Goal: Task Accomplishment & Management: Use online tool/utility

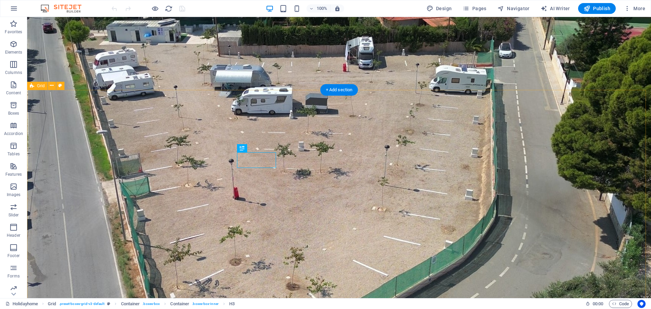
scroll to position [465, 0]
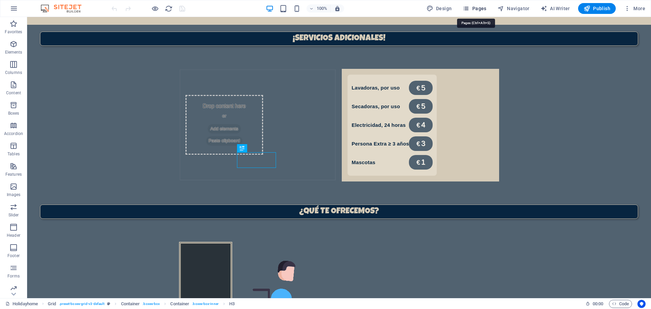
click at [472, 4] on button "Pages" at bounding box center [474, 8] width 29 height 11
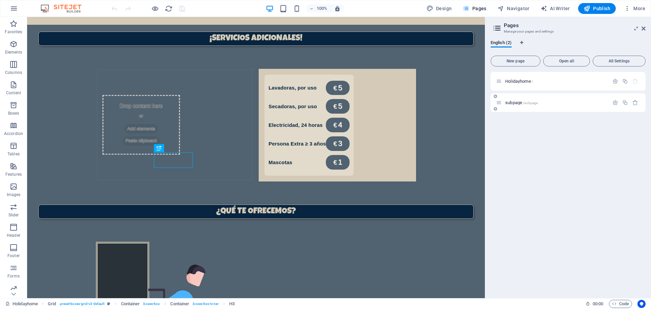
click at [524, 102] on span "/subpage" at bounding box center [530, 103] width 15 height 4
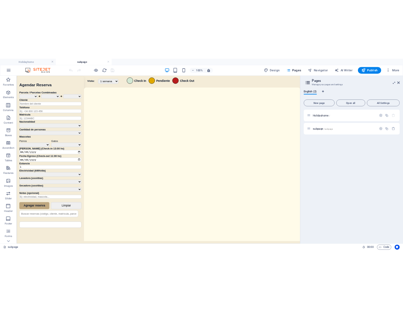
scroll to position [0, 0]
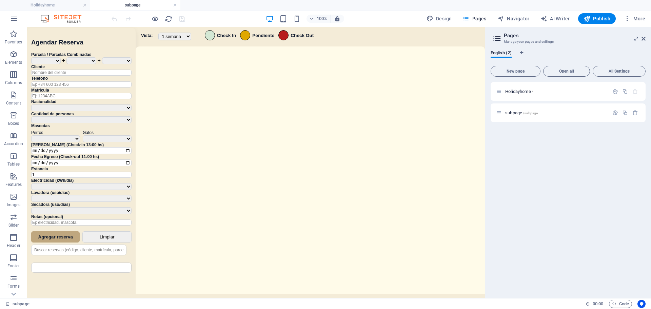
click at [647, 37] on aside "Pages Manage your pages and settings English (2) New page Open all All Settings…" at bounding box center [568, 162] width 166 height 271
drag, startPoint x: 641, startPoint y: 37, endPoint x: 547, endPoint y: 40, distance: 94.7
click at [642, 37] on icon at bounding box center [644, 38] width 4 height 5
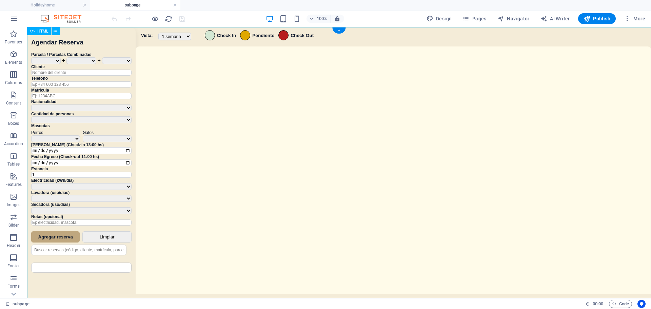
click at [247, 202] on div "Sistema de Reservas — Coveta Área Camper [GEOGRAPHIC_DATA] ¿Estás seguro de que…" at bounding box center [339, 163] width 624 height 273
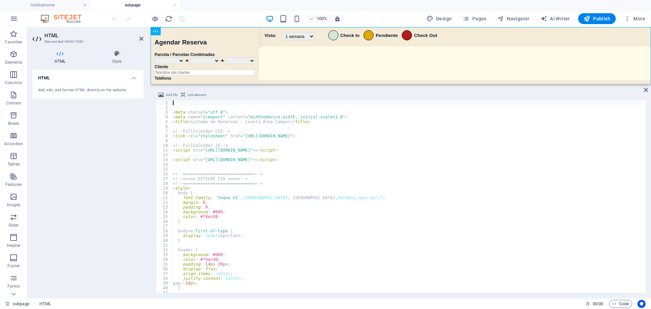
click at [268, 204] on div "< meta charset = "utf-8" > < meta name = "viewport" content = "width=device-wid…" at bounding box center [408, 201] width 473 height 202
type textarea "</script>"
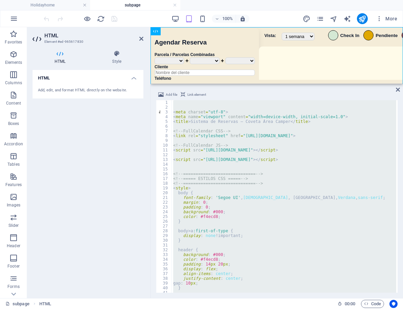
click at [256, 169] on div "< meta charset = "utf-8" > < meta name = "viewport" content = "width=device-wid…" at bounding box center [284, 196] width 225 height 192
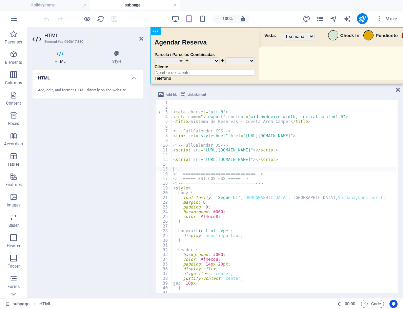
click at [289, 184] on div "< meta charset = "utf-8" > < meta name = "viewport" content = "width=device-wid…" at bounding box center [399, 200] width 455 height 200
type textarea "<!-- ============================= -->"
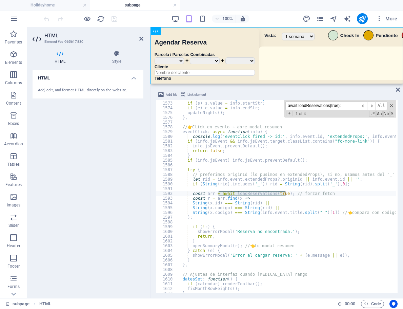
scroll to position [5809, 0]
type input "await loadReservations(true);"
click at [318, 159] on div "const e = document . getElementById ( 'endDate' ) ; if ( s ) s . value = info .…" at bounding box center [403, 196] width 455 height 200
type textarea "if (info.jsEvent) info.jsEvent.preventDefault();"
paste input "setInterval(async ()"
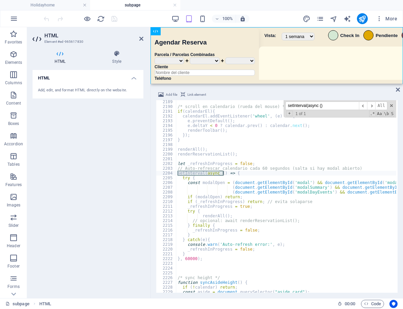
scroll to position [8103, 0]
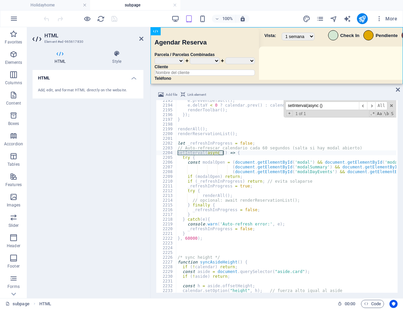
type input "setInterval(async ()"
click at [204, 181] on div "e . preventDefault ( ) ; e . deltaY < 0 ? calendar . prev ( ) : calendar . next…" at bounding box center [403, 198] width 455 height 200
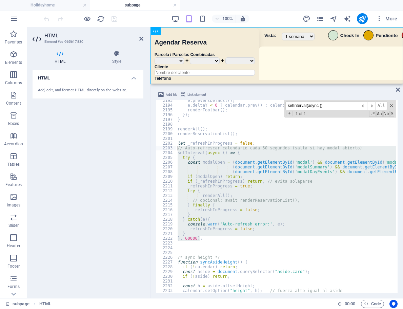
drag, startPoint x: 205, startPoint y: 238, endPoint x: 176, endPoint y: 148, distance: 95.4
click at [176, 148] on div "e . preventDefault ( ) ; e . deltaY < 0 ? calendar . prev ( ) : calendar . next…" at bounding box center [403, 198] width 455 height 200
click at [233, 193] on div "e . preventDefault ( ) ; e . deltaY < 0 ? calendar . prev ( ) : calendar . next…" at bounding box center [286, 196] width 220 height 192
type textarea "renderAll();"
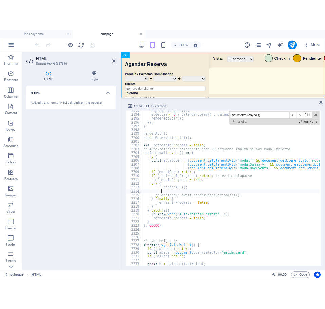
scroll to position [0, 1]
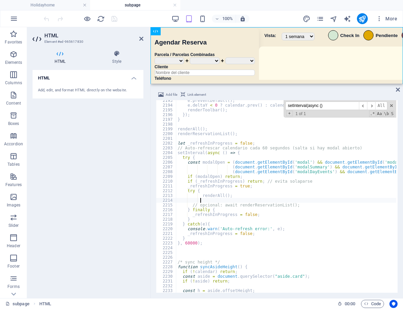
paste textarea "await updateLegendCounters();"
type textarea "await updateLegendCounters();"
click at [274, 14] on div "100% More" at bounding box center [221, 18] width 358 height 11
click at [135, 15] on div "100% More" at bounding box center [221, 18] width 358 height 11
click at [115, 21] on icon "save" at bounding box center [115, 19] width 8 height 8
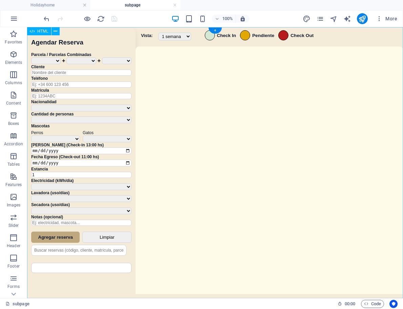
click at [312, 179] on div "Sistema de Reservas — Coveta Área Camper [GEOGRAPHIC_DATA] ¿Estás seguro de que…" at bounding box center [215, 163] width 376 height 272
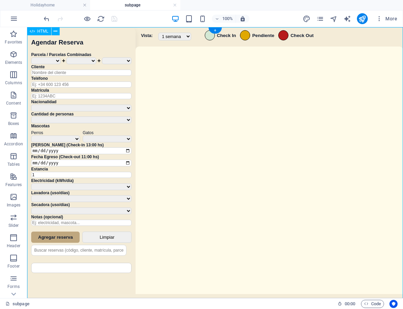
click at [312, 179] on div "Sistema de Reservas — Coveta Área Camper [GEOGRAPHIC_DATA] ¿Estás seguro de que…" at bounding box center [215, 163] width 376 height 272
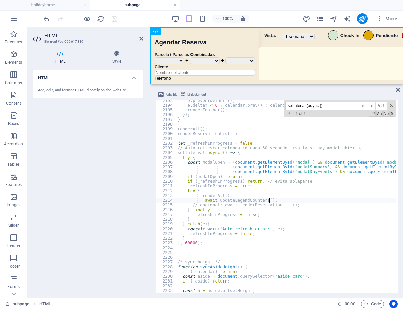
click at [249, 180] on div "e . preventDefault ( ) ; e . deltaY < 0 ? calendar . prev ( ) : calendar . next…" at bounding box center [403, 198] width 455 height 200
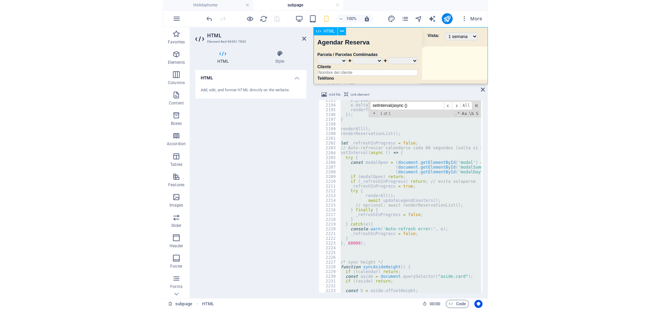
scroll to position [8100, 0]
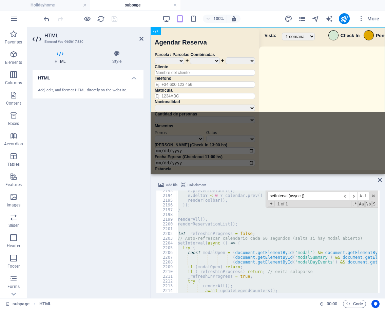
drag, startPoint x: 356, startPoint y: 85, endPoint x: 355, endPoint y: 175, distance: 90.6
click at [355, 175] on div "HTML Add file Link element </script> 2193 2194 2195 2196 2197 2198 2199 2200 22…" at bounding box center [268, 162] width 234 height 271
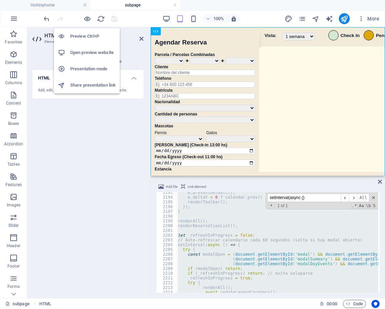
click at [104, 57] on li "Open preview website" at bounding box center [87, 52] width 66 height 16
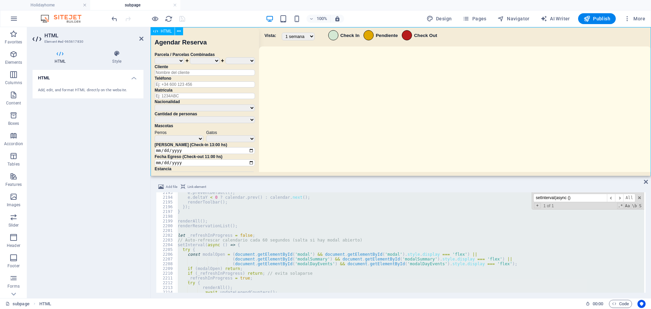
drag, startPoint x: 503, startPoint y: 204, endPoint x: 348, endPoint y: 51, distance: 217.5
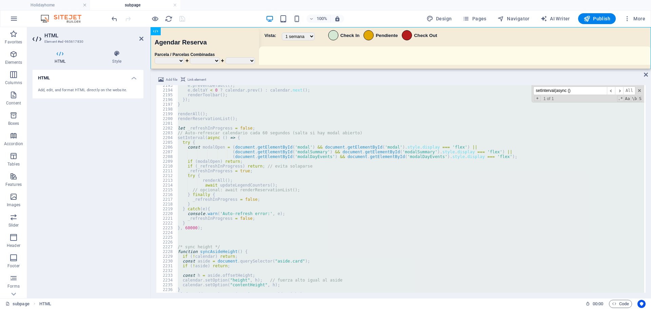
click at [368, 68] on div "HTML" at bounding box center [401, 48] width 501 height 42
click at [336, 201] on div "e . preventDefault ( ) ; e . deltaY < 0 ? calendar . prev ( ) : calendar . next…" at bounding box center [410, 189] width 468 height 208
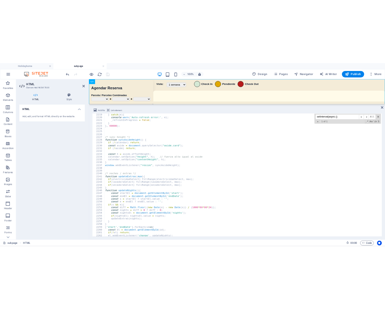
scroll to position [8259, 0]
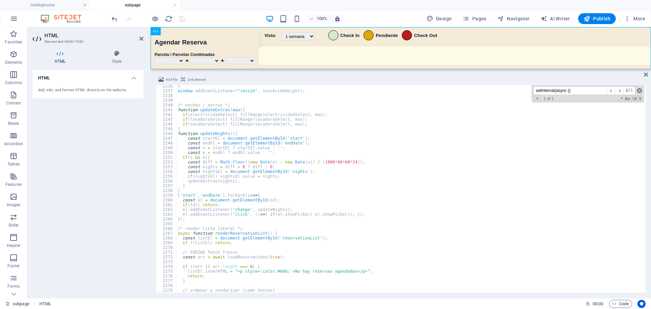
click at [640, 89] on span at bounding box center [639, 90] width 5 height 5
click at [387, 153] on div "} window . addEventListener ( "resize" , syncAsideHeight ) ; /* noches / extras…" at bounding box center [410, 192] width 468 height 217
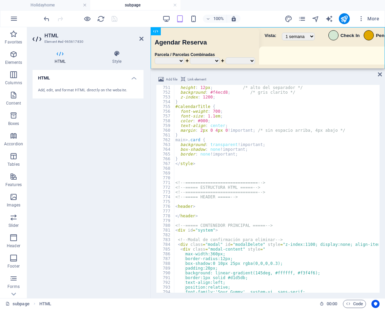
scroll to position [2771, 0]
type textarea "}"
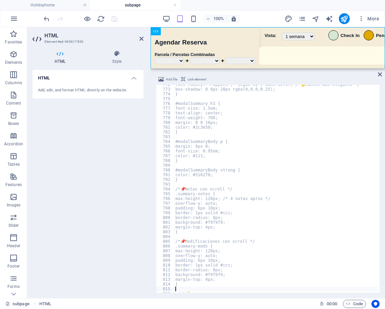
scroll to position [2805, 0]
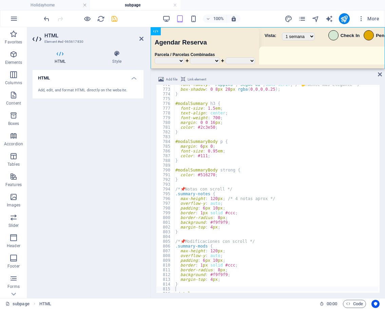
type textarea ".summary-notes {"
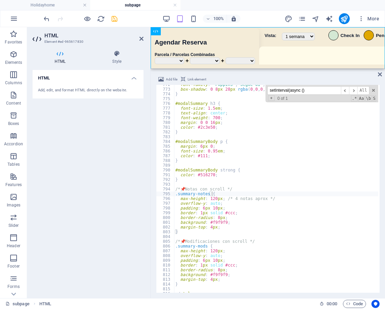
paste input "body.innerHTML"
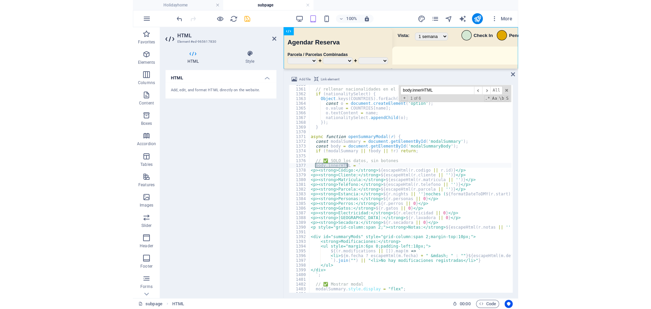
scroll to position [4974, 0]
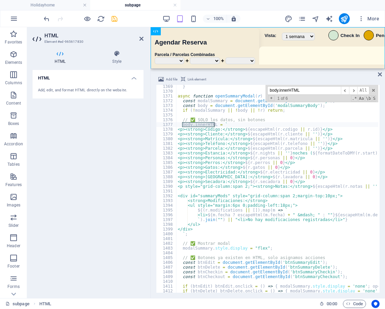
type input "body.innerHTML"
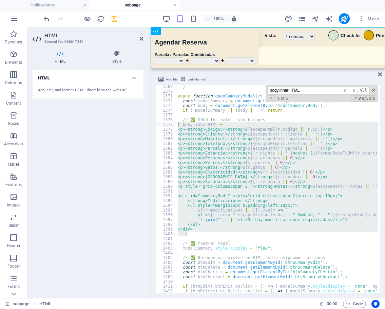
drag, startPoint x: 191, startPoint y: 235, endPoint x: 178, endPoint y: 123, distance: 112.0
type textarea "body.innerHTML = ` <p><strong>Código:</strong> ${escapeHtml(r.codigo || [DOMAIN…"
paste textarea
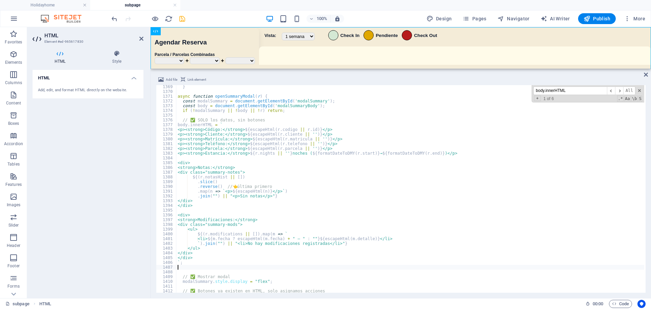
scroll to position [4962, 0]
drag, startPoint x: 201, startPoint y: 22, endPoint x: 191, endPoint y: 22, distance: 10.5
click at [200, 22] on div "100% Design Pages Navigator AI Writer Publish More" at bounding box center [379, 18] width 538 height 11
click at [181, 22] on icon "save" at bounding box center [182, 19] width 8 height 8
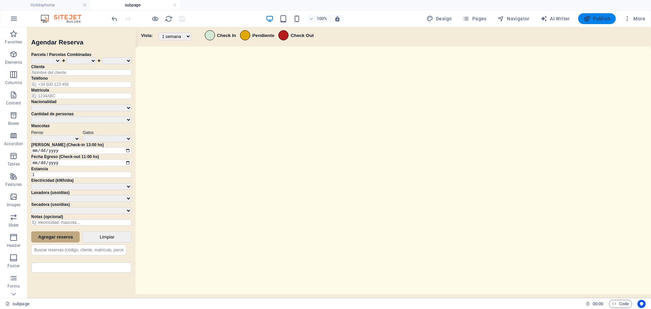
click at [600, 21] on span "Publish" at bounding box center [597, 18] width 27 height 7
